Goal: Task Accomplishment & Management: Manage account settings

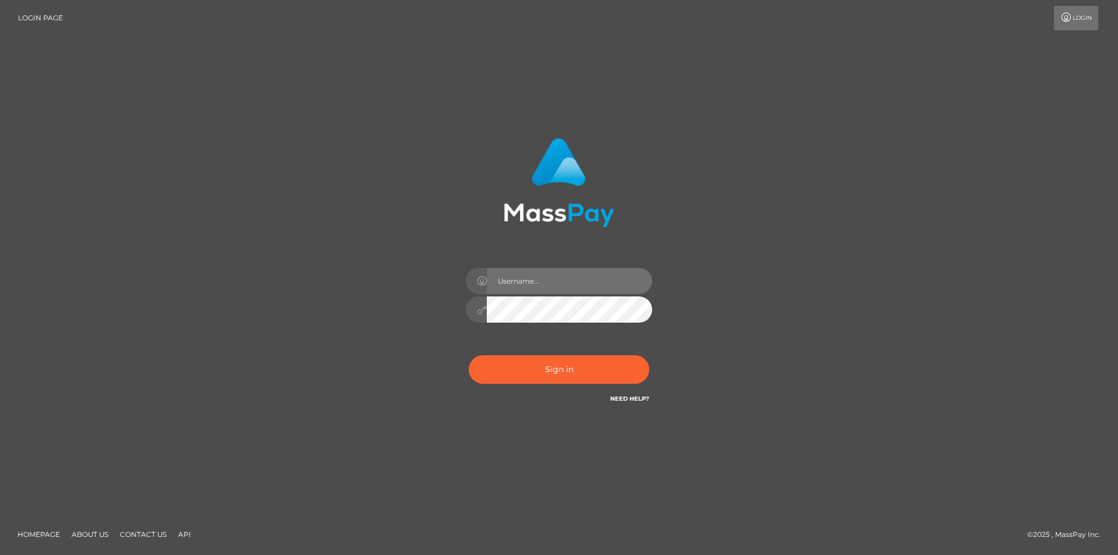
drag, startPoint x: 0, startPoint y: 0, endPoint x: 534, endPoint y: 287, distance: 606.0
click at [534, 287] on input "text" at bounding box center [569, 281] width 165 height 26
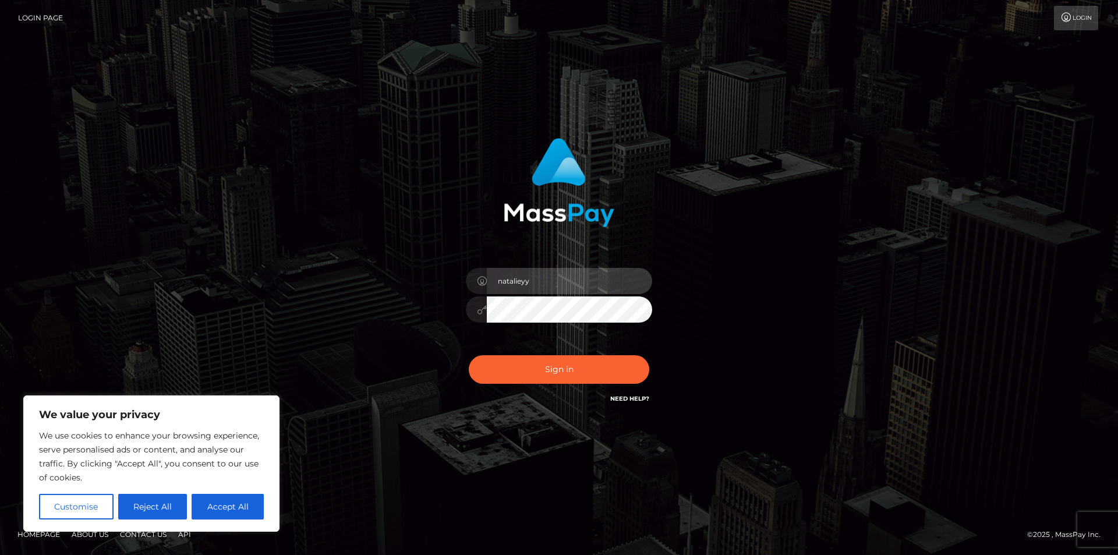
type input "[EMAIL_ADDRESS][DOMAIN_NAME]"
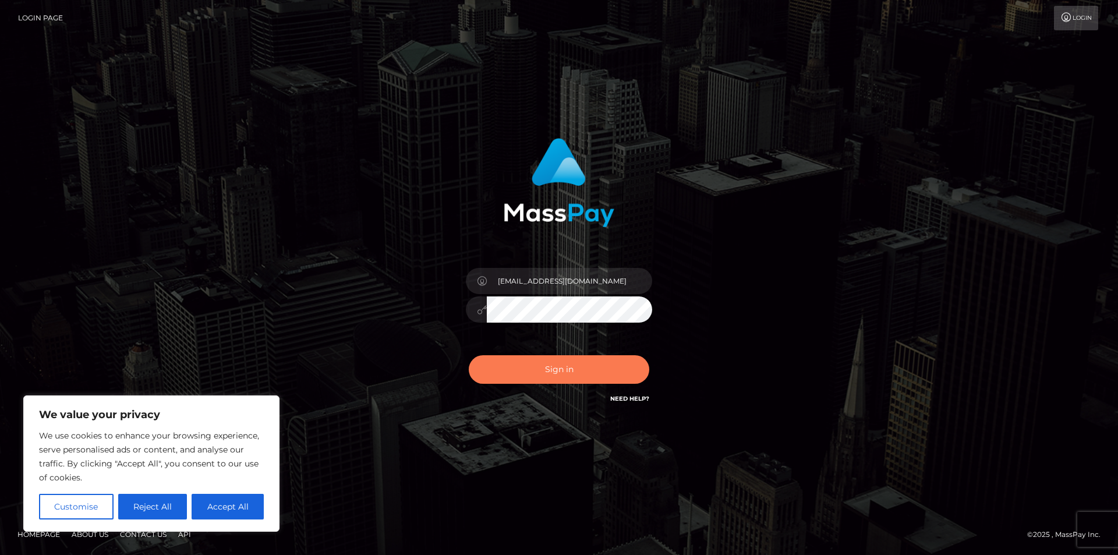
click at [516, 375] on button "Sign in" at bounding box center [559, 369] width 180 height 29
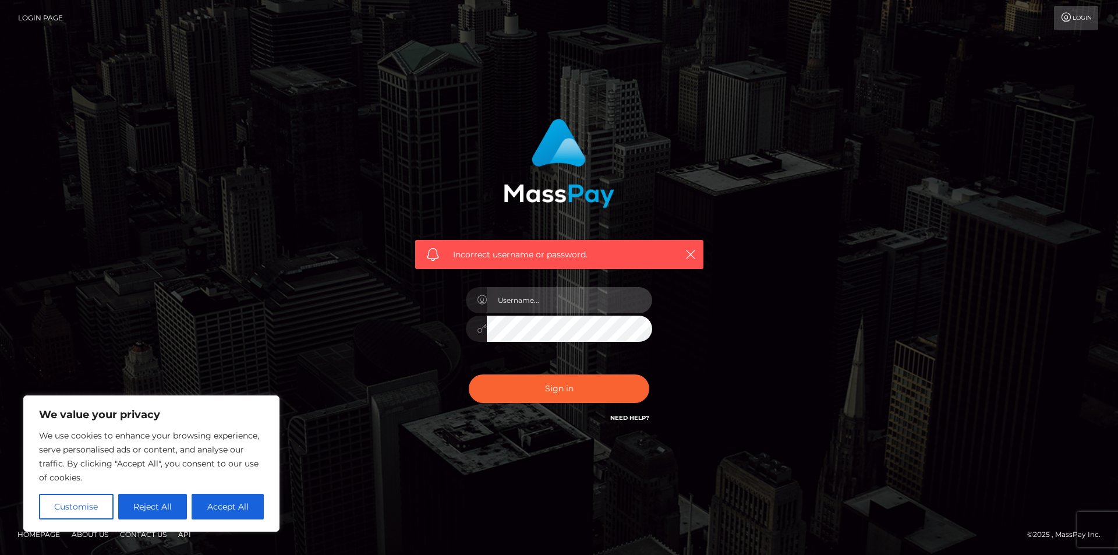
type input "[EMAIL_ADDRESS][DOMAIN_NAME]"
click at [469, 374] on button "Sign in" at bounding box center [559, 388] width 180 height 29
type input "[EMAIL_ADDRESS][DOMAIN_NAME]"
click at [225, 506] on button "Accept All" at bounding box center [227, 507] width 72 height 26
checkbox input "true"
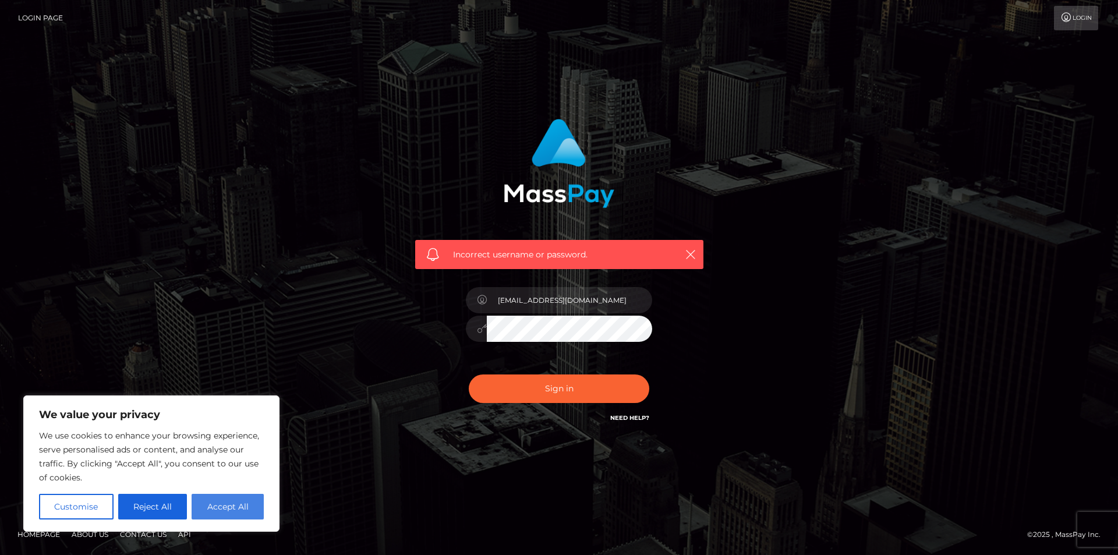
checkbox input "true"
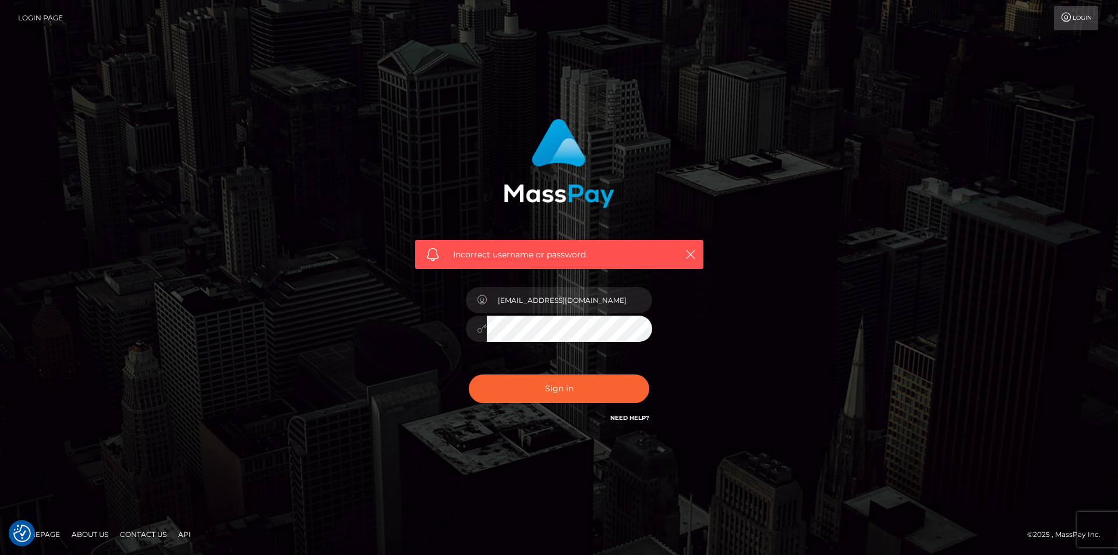
click at [469, 374] on button "Sign in" at bounding box center [559, 388] width 180 height 29
type input "[EMAIL_ADDRESS][DOMAIN_NAME]"
click at [619, 416] on link "Need Help?" at bounding box center [629, 418] width 39 height 8
click at [619, 418] on link "Need Help?" at bounding box center [629, 418] width 39 height 8
click at [469, 374] on button "Sign in" at bounding box center [559, 388] width 180 height 29
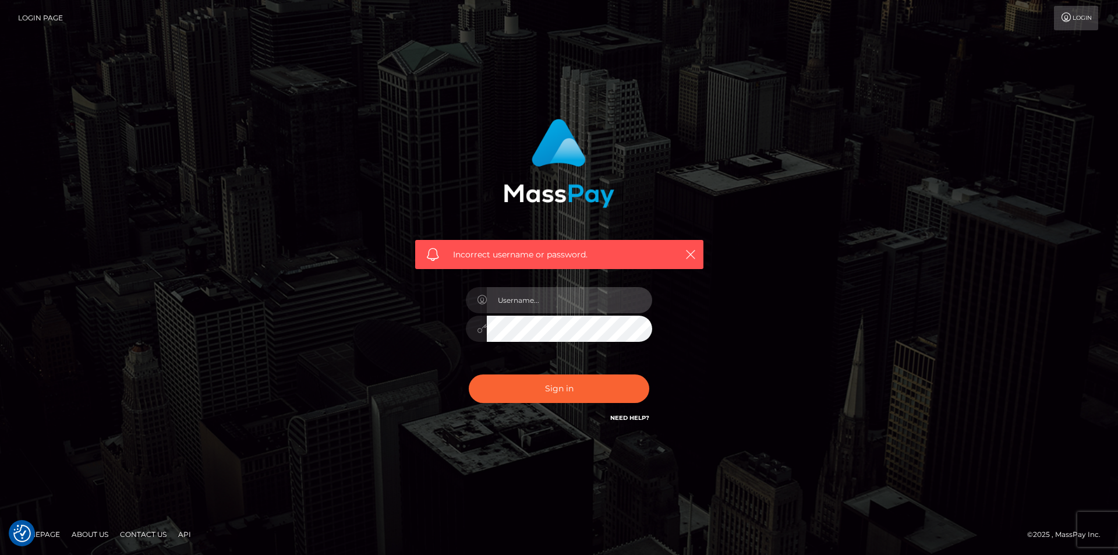
type input "[EMAIL_ADDRESS][DOMAIN_NAME]"
click at [469, 374] on button "Sign in" at bounding box center [559, 388] width 180 height 29
type input "[EMAIL_ADDRESS][DOMAIN_NAME]"
click at [633, 416] on link "Need Help?" at bounding box center [629, 418] width 39 height 8
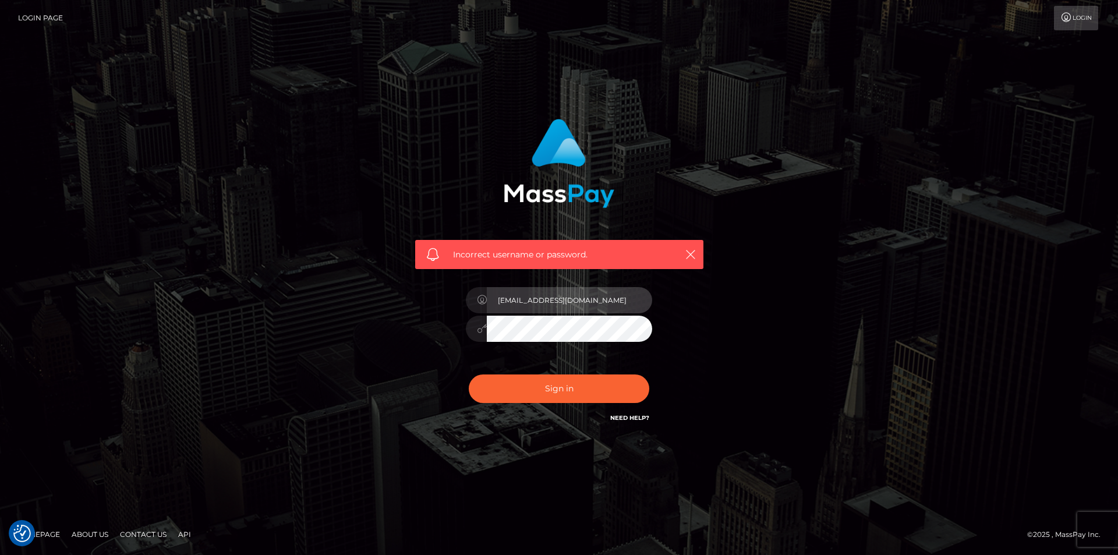
click at [592, 300] on input "[EMAIL_ADDRESS][DOMAIN_NAME]" at bounding box center [569, 300] width 165 height 26
click at [542, 301] on input "text" at bounding box center [569, 300] width 165 height 26
type input "[EMAIL_ADDRESS][DOMAIN_NAME]"
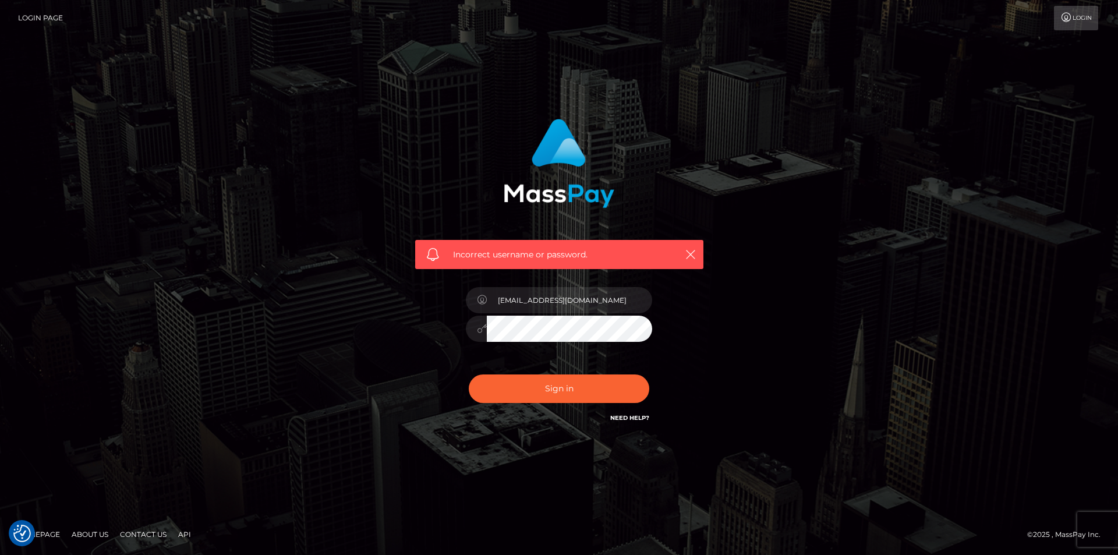
click at [469, 374] on button "Sign in" at bounding box center [559, 388] width 180 height 29
type input "[EMAIL_ADDRESS][DOMAIN_NAME]"
click at [469, 374] on button "Sign in" at bounding box center [559, 388] width 180 height 29
type input "[EMAIL_ADDRESS][DOMAIN_NAME]"
click at [1060, 15] on icon at bounding box center [1066, 17] width 12 height 9
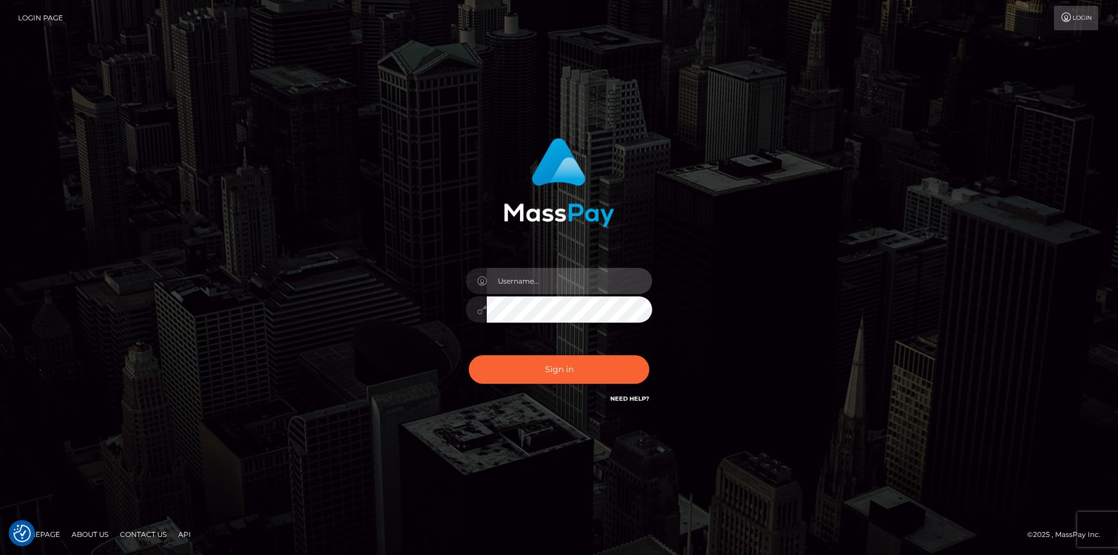
type input "[EMAIL_ADDRESS][DOMAIN_NAME]"
click at [1095, 22] on li "Login" at bounding box center [1076, 18] width 46 height 24
click at [1087, 22] on link "Login" at bounding box center [1075, 18] width 44 height 24
type input "[EMAIL_ADDRESS][DOMAIN_NAME]"
click at [1087, 22] on link "Login" at bounding box center [1075, 18] width 44 height 24
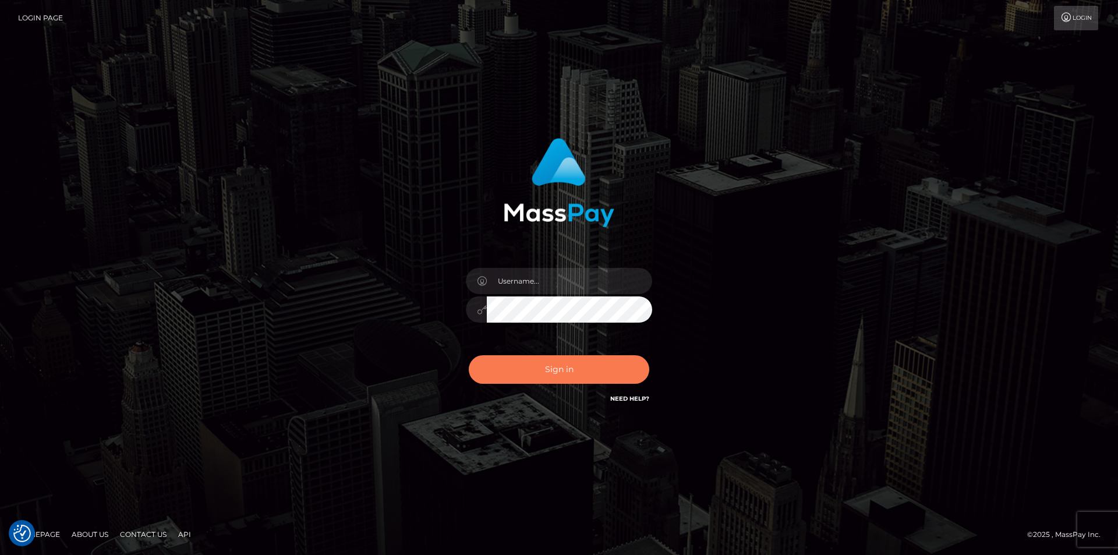
type input "[EMAIL_ADDRESS][DOMAIN_NAME]"
click at [530, 368] on button "Sign in" at bounding box center [559, 369] width 180 height 29
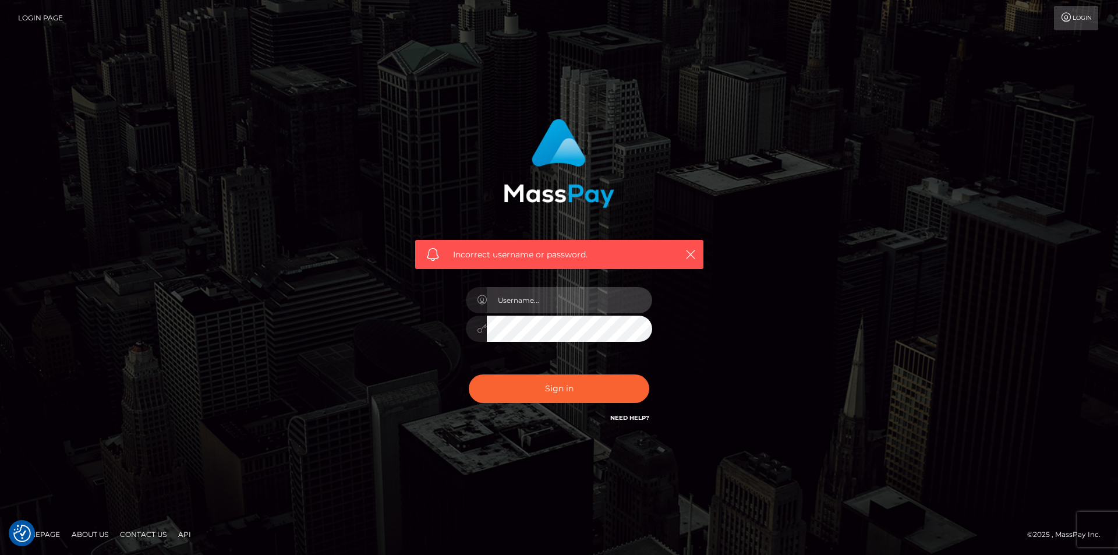
type input "[EMAIL_ADDRESS][DOMAIN_NAME]"
click at [39, 18] on link "Login Page" at bounding box center [40, 18] width 45 height 24
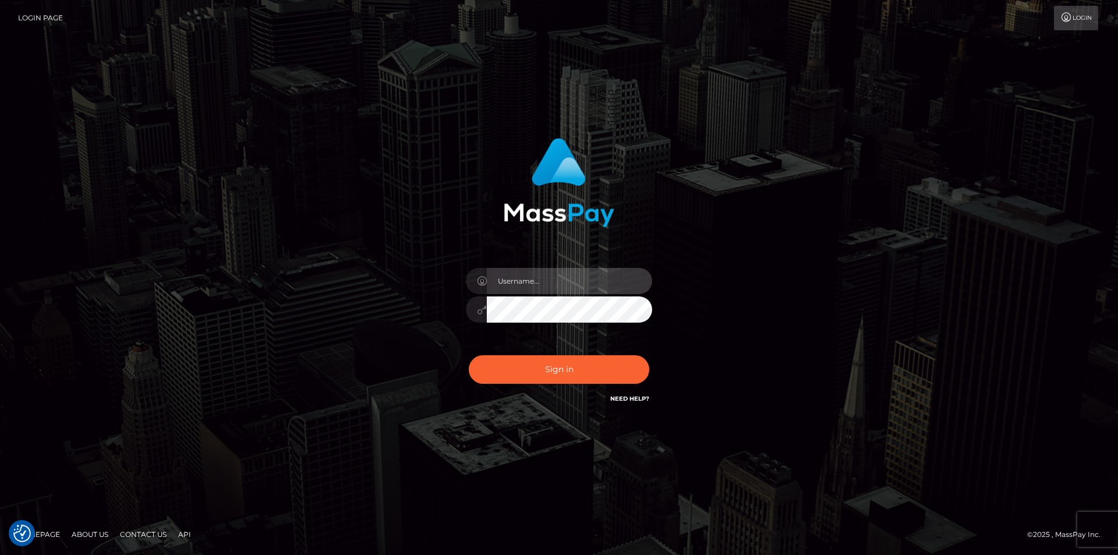
type input "[EMAIL_ADDRESS][DOMAIN_NAME]"
click at [589, 277] on input "[EMAIL_ADDRESS][DOMAIN_NAME]" at bounding box center [569, 281] width 165 height 26
paste input "[EMAIL_ADDRESS][DOMAIN_NAME]"
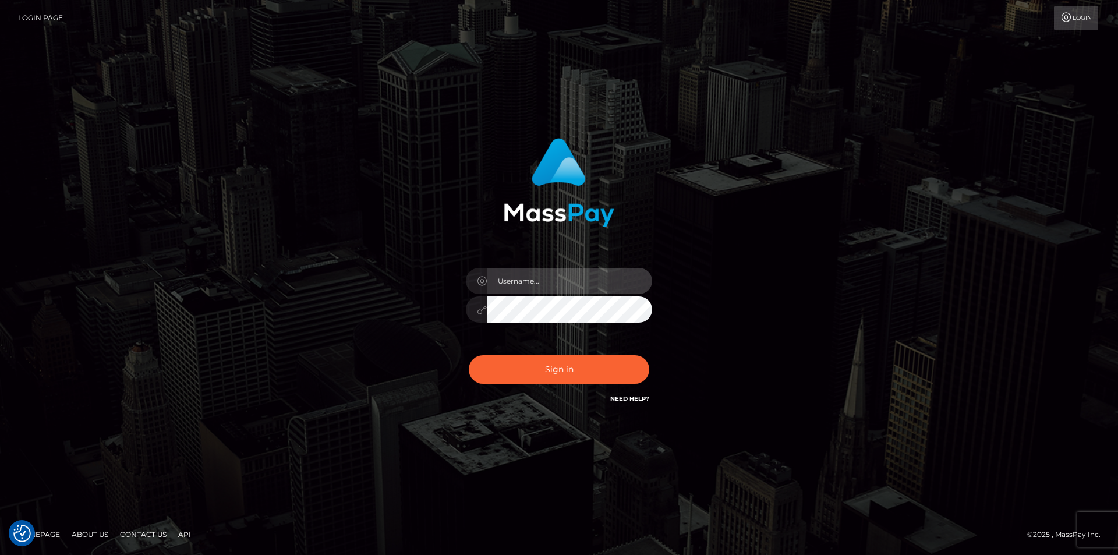
type input "[EMAIL_ADDRESS][DOMAIN_NAME]"
click at [469, 355] on button "Sign in" at bounding box center [559, 369] width 180 height 29
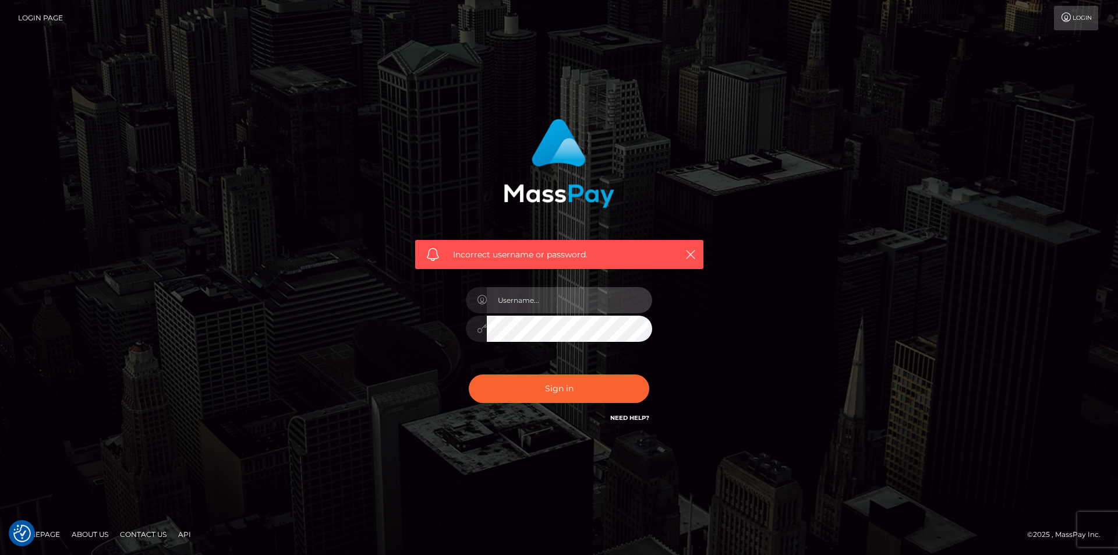
type input "[EMAIL_ADDRESS][DOMAIN_NAME]"
click at [469, 374] on button "Sign in" at bounding box center [559, 388] width 180 height 29
click at [641, 415] on link "Need Help?" at bounding box center [629, 418] width 39 height 8
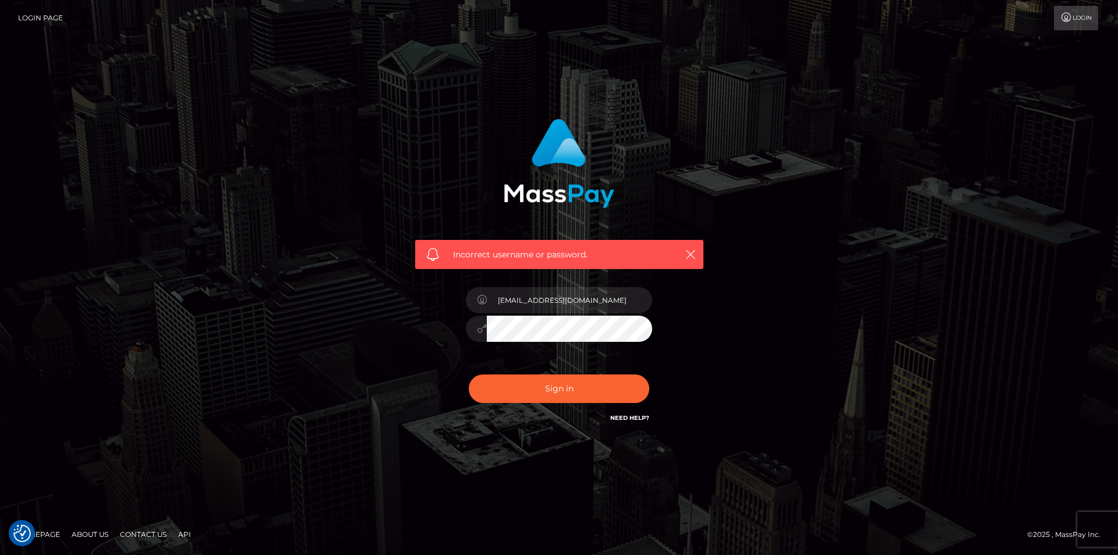
click at [641, 415] on link "Need Help?" at bounding box center [629, 418] width 39 height 8
click at [626, 417] on link "Need Help?" at bounding box center [629, 418] width 39 height 8
click at [141, 537] on link "Contact Us" at bounding box center [143, 534] width 56 height 18
click at [1090, 538] on div "© 2025 , MassPay Inc." at bounding box center [1068, 534] width 82 height 13
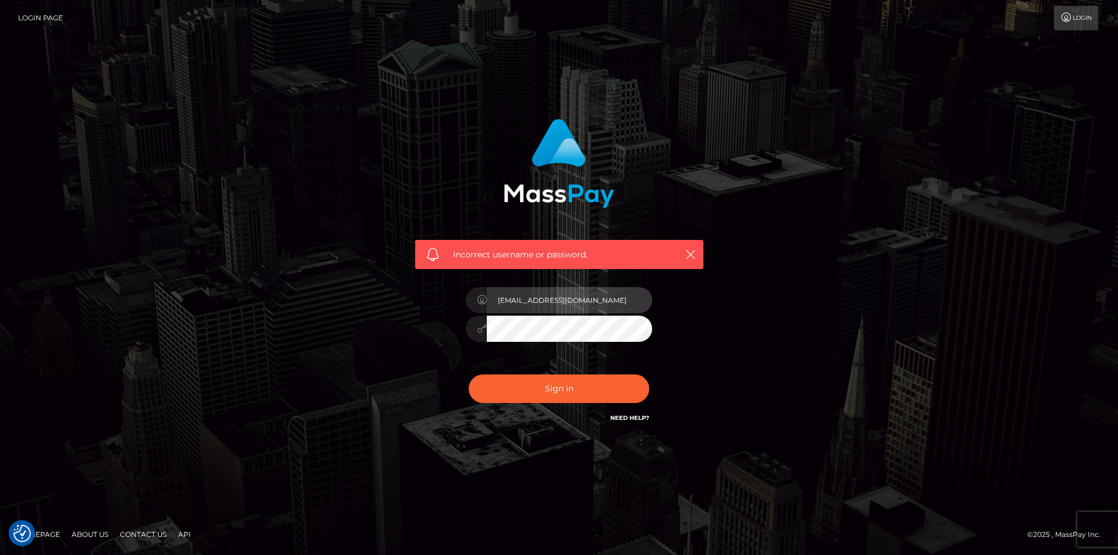
click at [563, 304] on input "[EMAIL_ADDRESS][DOMAIN_NAME]" at bounding box center [569, 300] width 165 height 26
click at [517, 300] on input "nataliyy" at bounding box center [569, 300] width 165 height 26
type input "natalieyy"
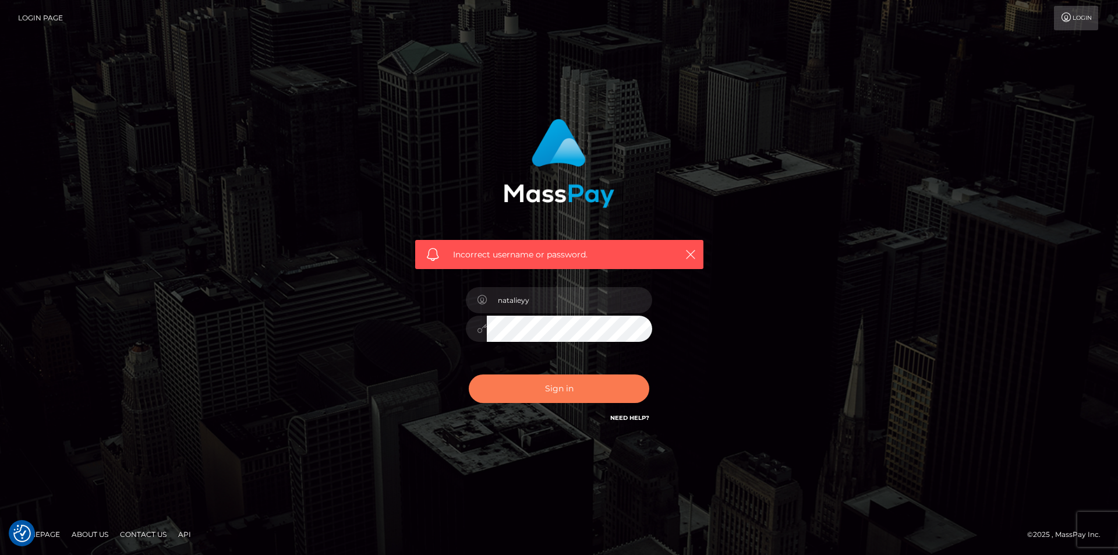
click at [557, 393] on button "Sign in" at bounding box center [559, 388] width 180 height 29
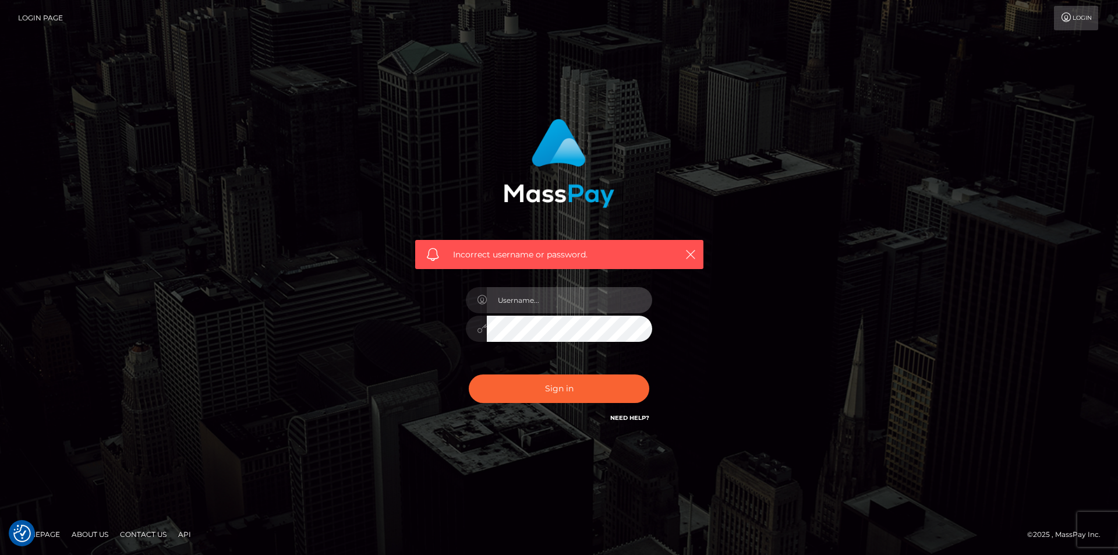
type input "[EMAIL_ADDRESS][DOMAIN_NAME]"
click at [631, 414] on link "Need Help?" at bounding box center [629, 418] width 39 height 8
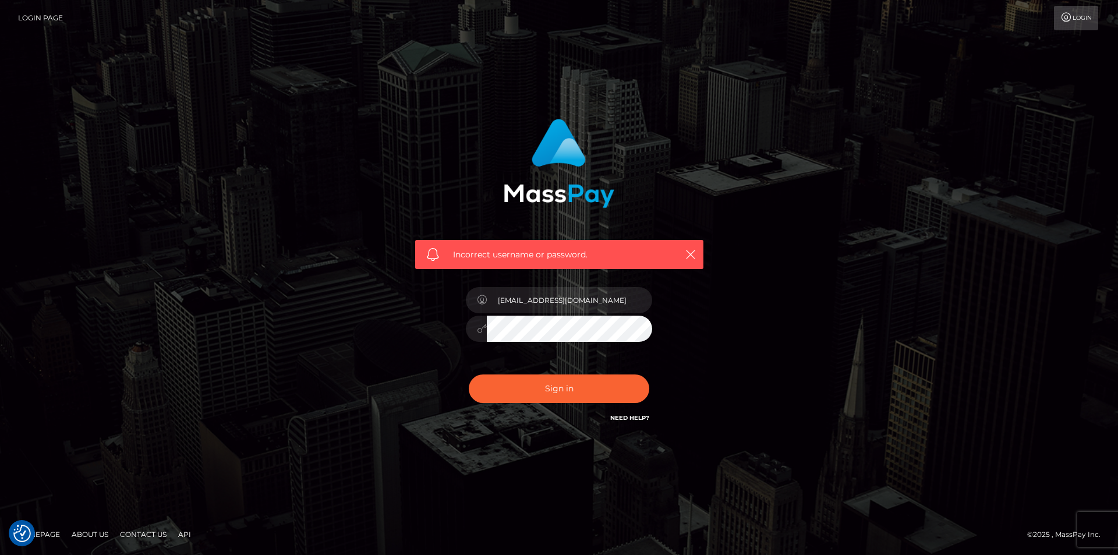
click at [631, 414] on link "Need Help?" at bounding box center [629, 418] width 39 height 8
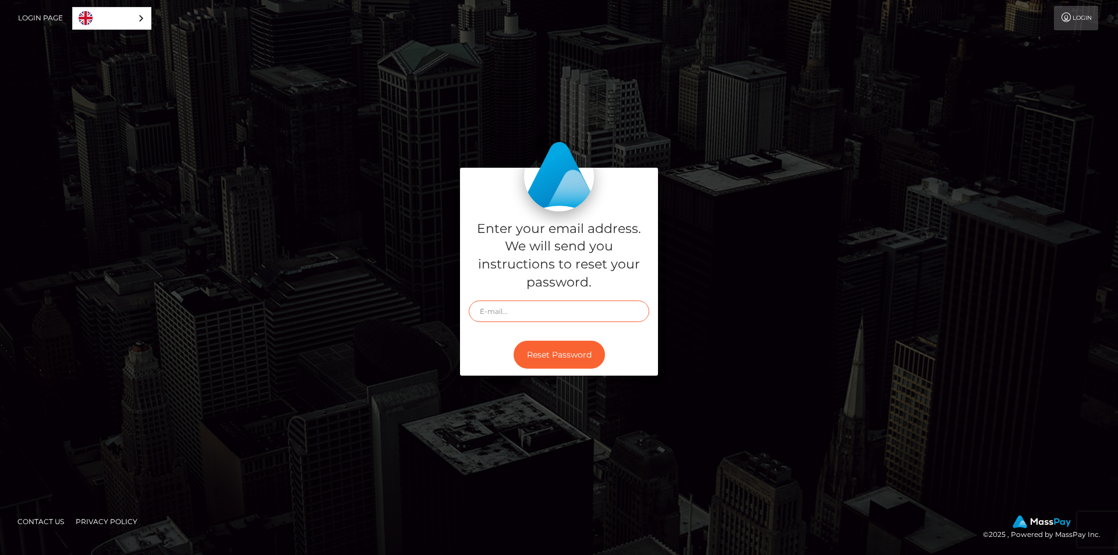
click at [531, 314] on input "text" at bounding box center [559, 311] width 180 height 22
click at [490, 314] on input "text" at bounding box center [559, 311] width 180 height 22
paste input "[EMAIL_ADDRESS][DOMAIN_NAME]"
type input "[EMAIL_ADDRESS][DOMAIN_NAME]"
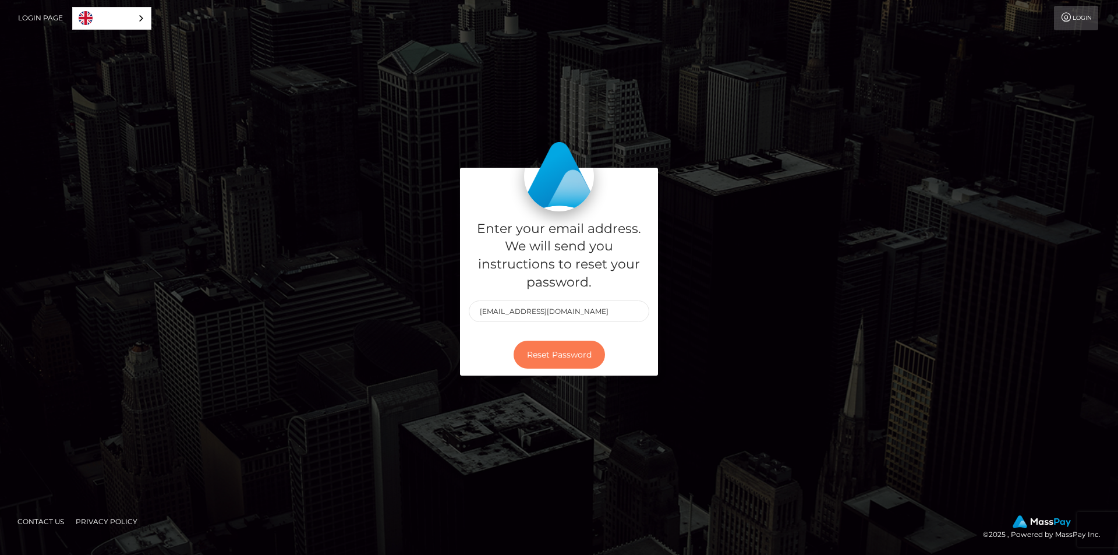
click at [519, 353] on button "Reset Password" at bounding box center [558, 354] width 91 height 29
click at [540, 311] on input "text" at bounding box center [559, 311] width 180 height 22
type input "[EMAIL_ADDRESS][DOMAIN_NAME]"
click at [567, 356] on button "Reset Password" at bounding box center [558, 354] width 91 height 29
click at [585, 321] on input "text" at bounding box center [559, 311] width 180 height 22
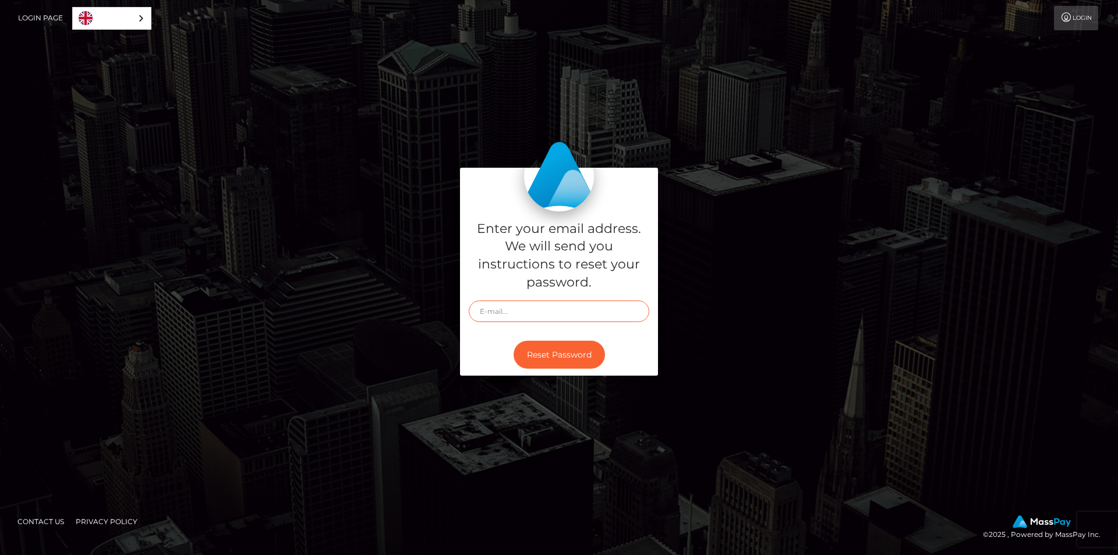
type input "[EMAIL_ADDRESS][DOMAIN_NAME]"
click at [556, 342] on button "Reset Password" at bounding box center [558, 354] width 91 height 29
click at [515, 311] on input "text" at bounding box center [559, 311] width 180 height 22
type input "[EMAIL_ADDRESS][DOMAIN_NAME]"
click at [546, 340] on button "Reset Password" at bounding box center [558, 354] width 91 height 29
